Goal: Find contact information: Find contact information

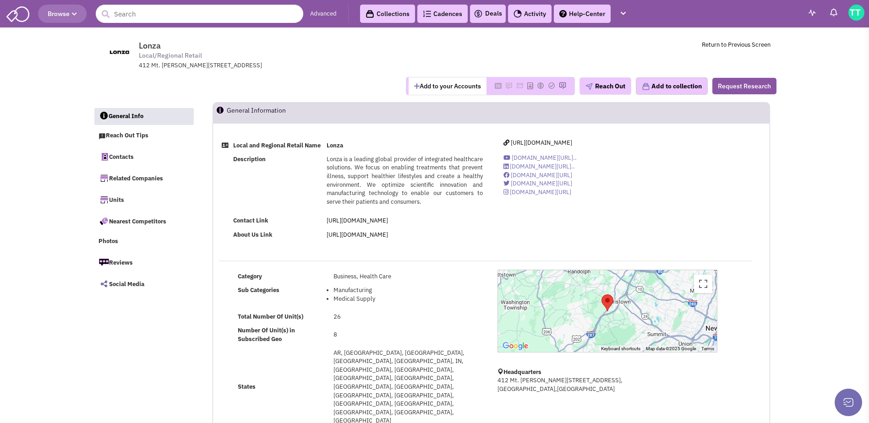
select select
click at [131, 13] on input "text" at bounding box center [199, 14] width 207 height 18
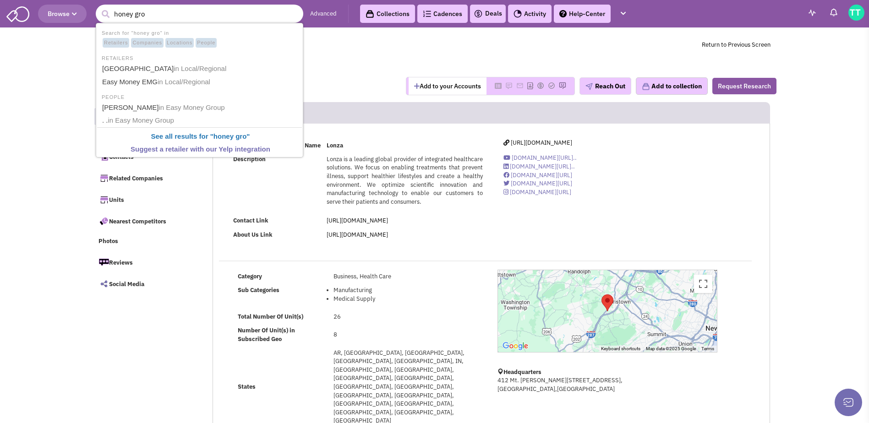
type input "honey grow"
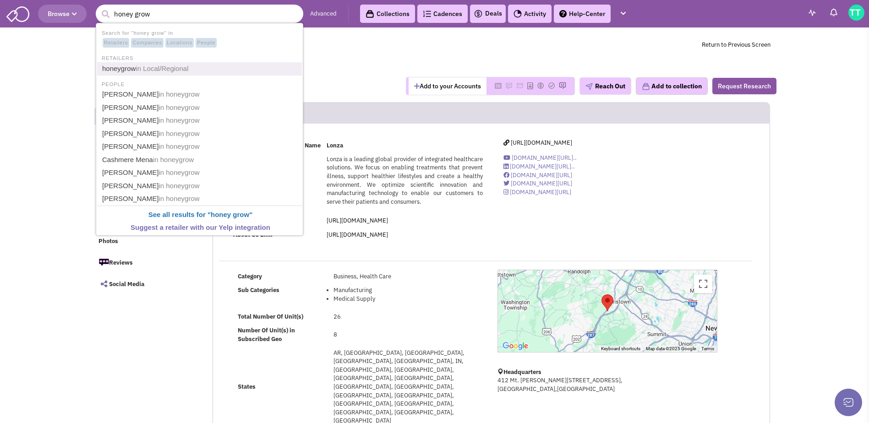
click at [136, 65] on span "in Local/Regional" at bounding box center [162, 69] width 53 height 8
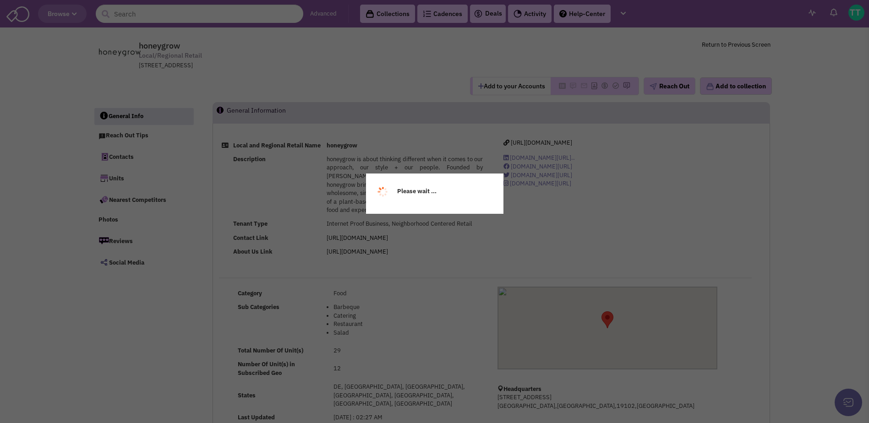
select select
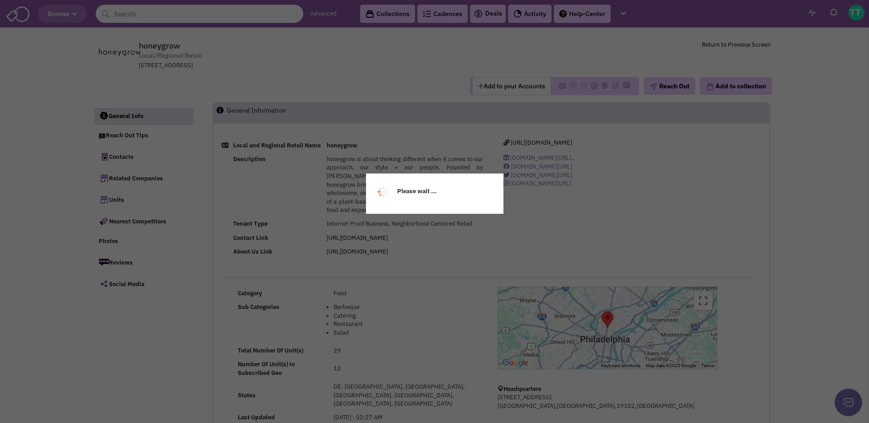
select select
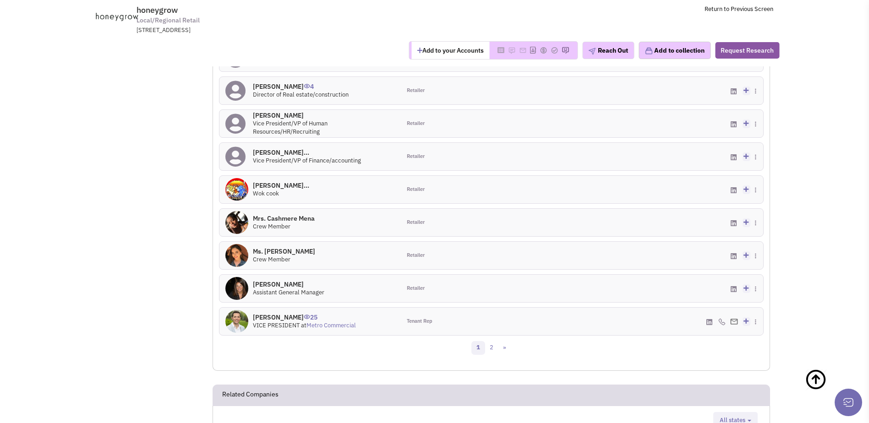
scroll to position [524, 0]
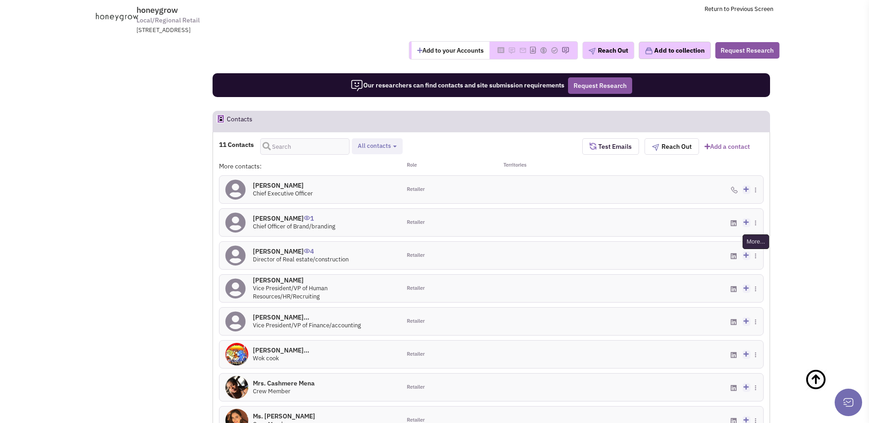
click at [756, 253] on img at bounding box center [755, 255] width 1 height 5
click at [270, 247] on h4 "[PERSON_NAME] 4" at bounding box center [301, 251] width 96 height 8
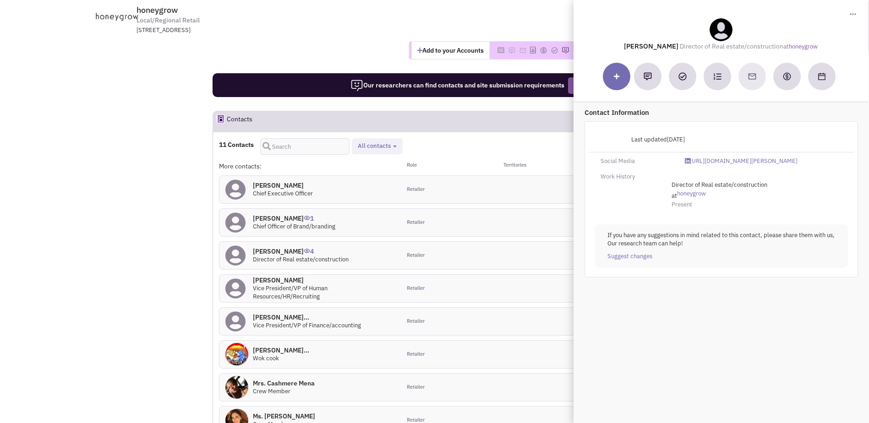
click at [457, 24] on td "honeygrow Local/Regional Retail [STREET_ADDRESS] Return to Previous Screen" at bounding box center [459, 17] width 627 height 34
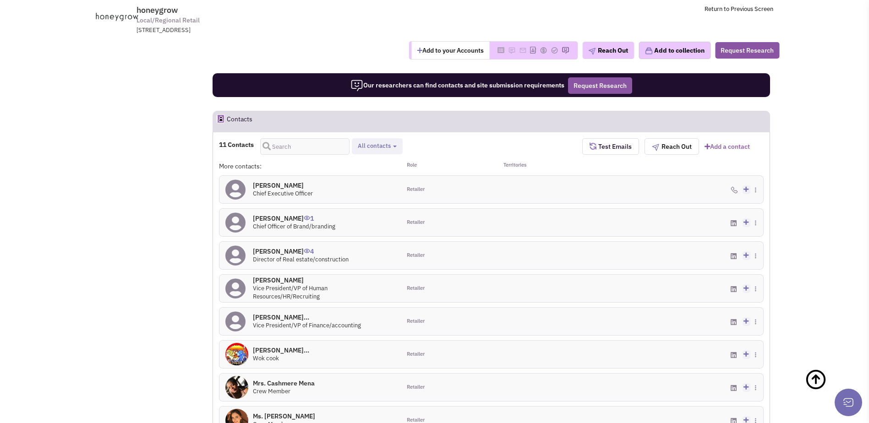
click at [745, 252] on icon at bounding box center [745, 255] width 5 height 6
click at [754, 245] on div "Add to my contacts Create a deal Subscribe to a Cadence Suggest changes Downloa…" at bounding box center [672, 255] width 181 height 27
click at [755, 253] on img at bounding box center [755, 255] width 1 height 5
click at [725, 286] on link "Download contact card" at bounding box center [719, 292] width 86 height 13
